Goal: Task Accomplishment & Management: Manage account settings

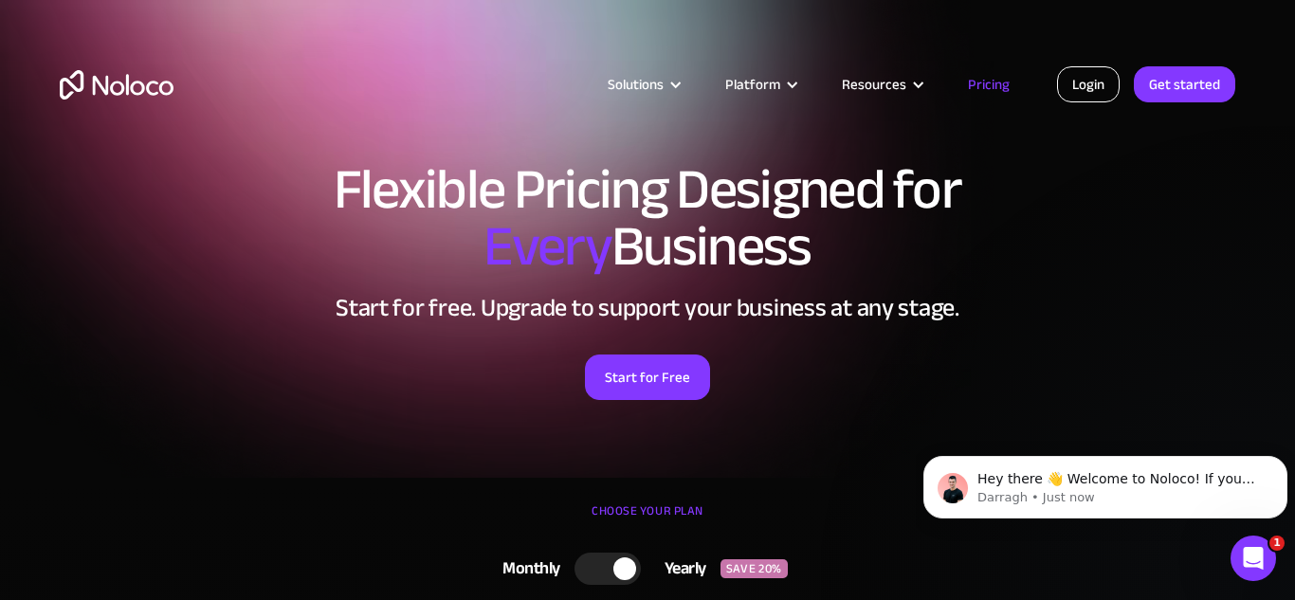
click at [1074, 90] on link "Login" at bounding box center [1088, 84] width 63 height 36
